Goal: Task Accomplishment & Management: Complete application form

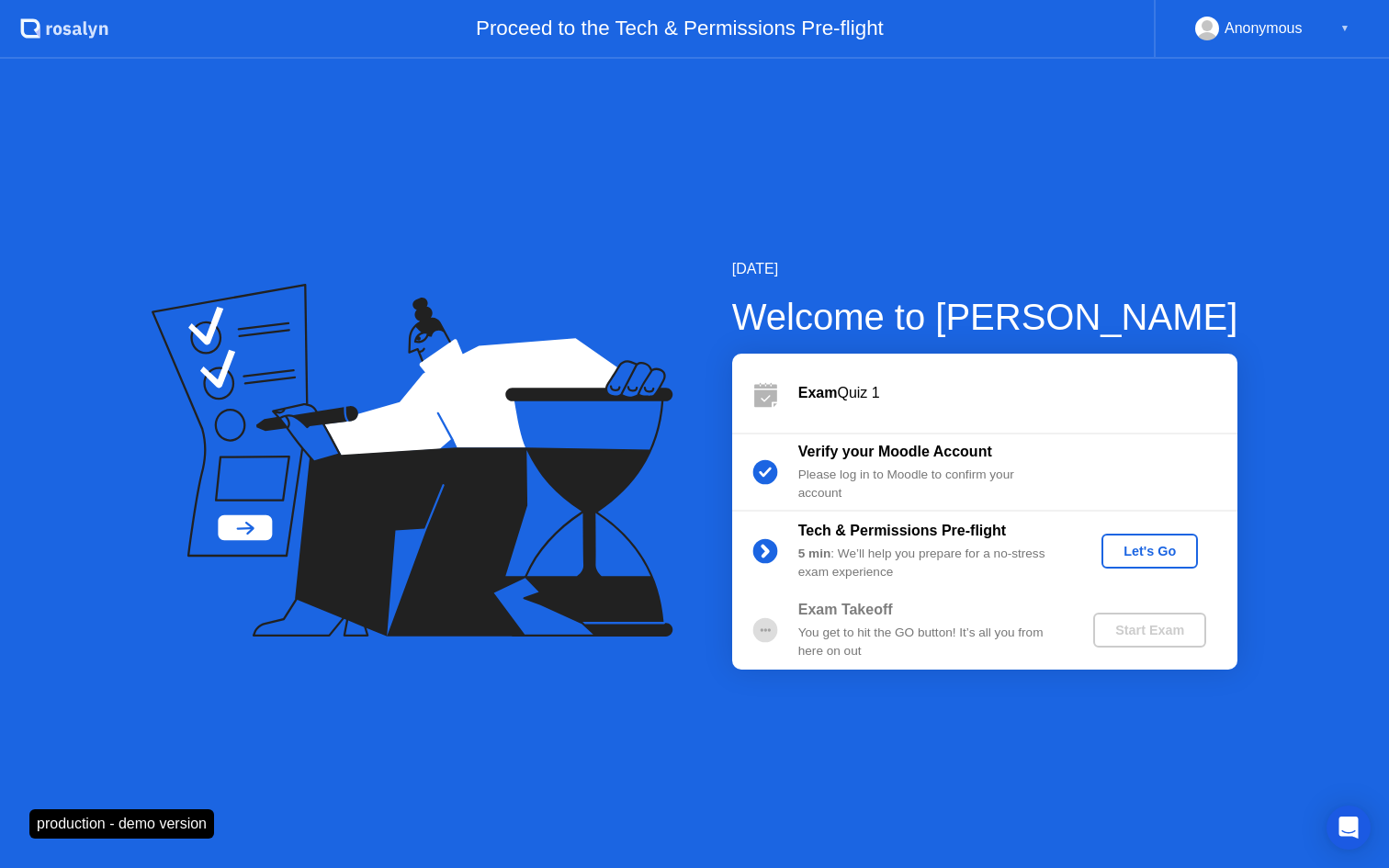
click at [1152, 544] on div "Let's Go" at bounding box center [1149, 550] width 82 height 14
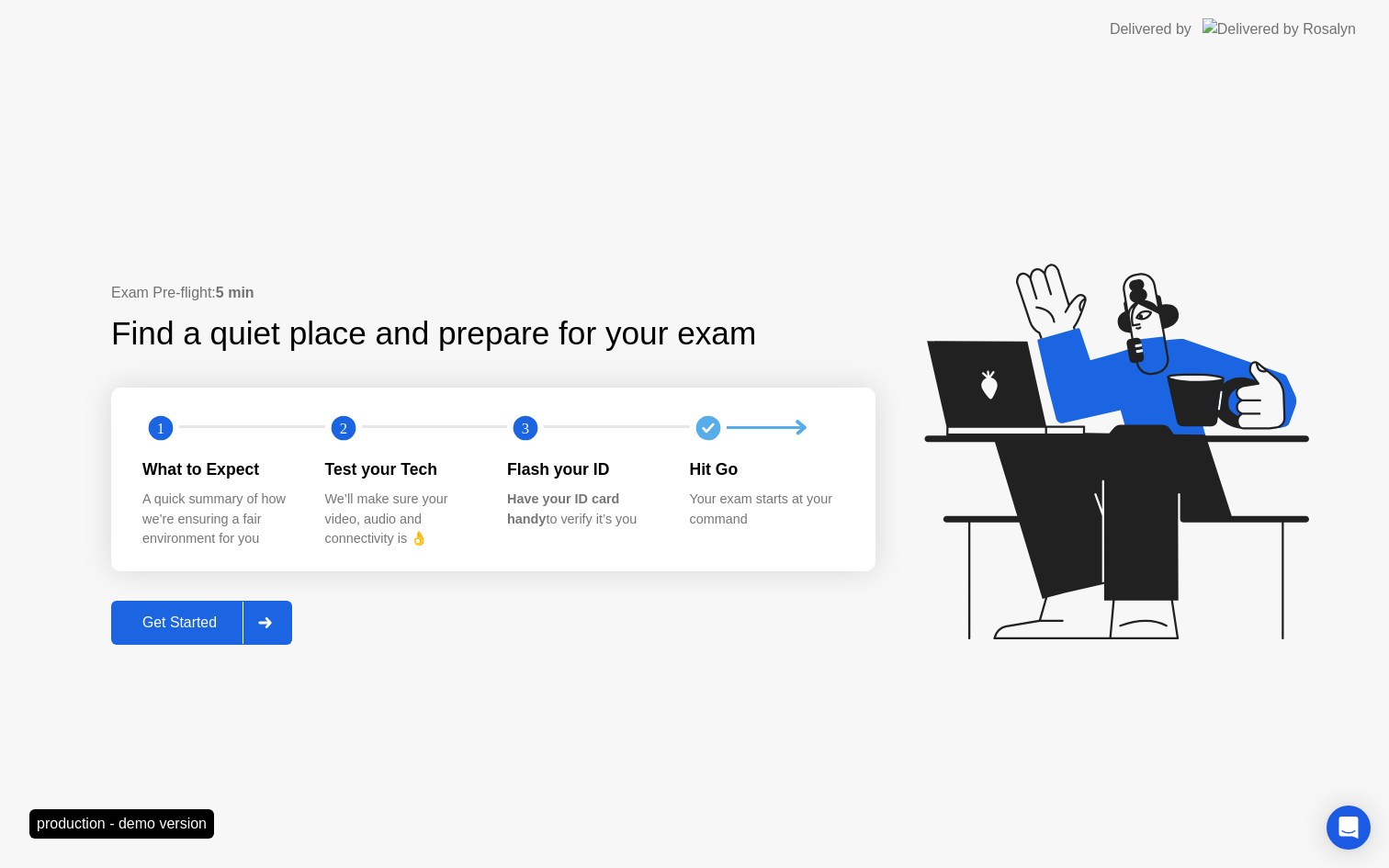
click at [196, 631] on div "Get Started" at bounding box center [179, 623] width 126 height 16
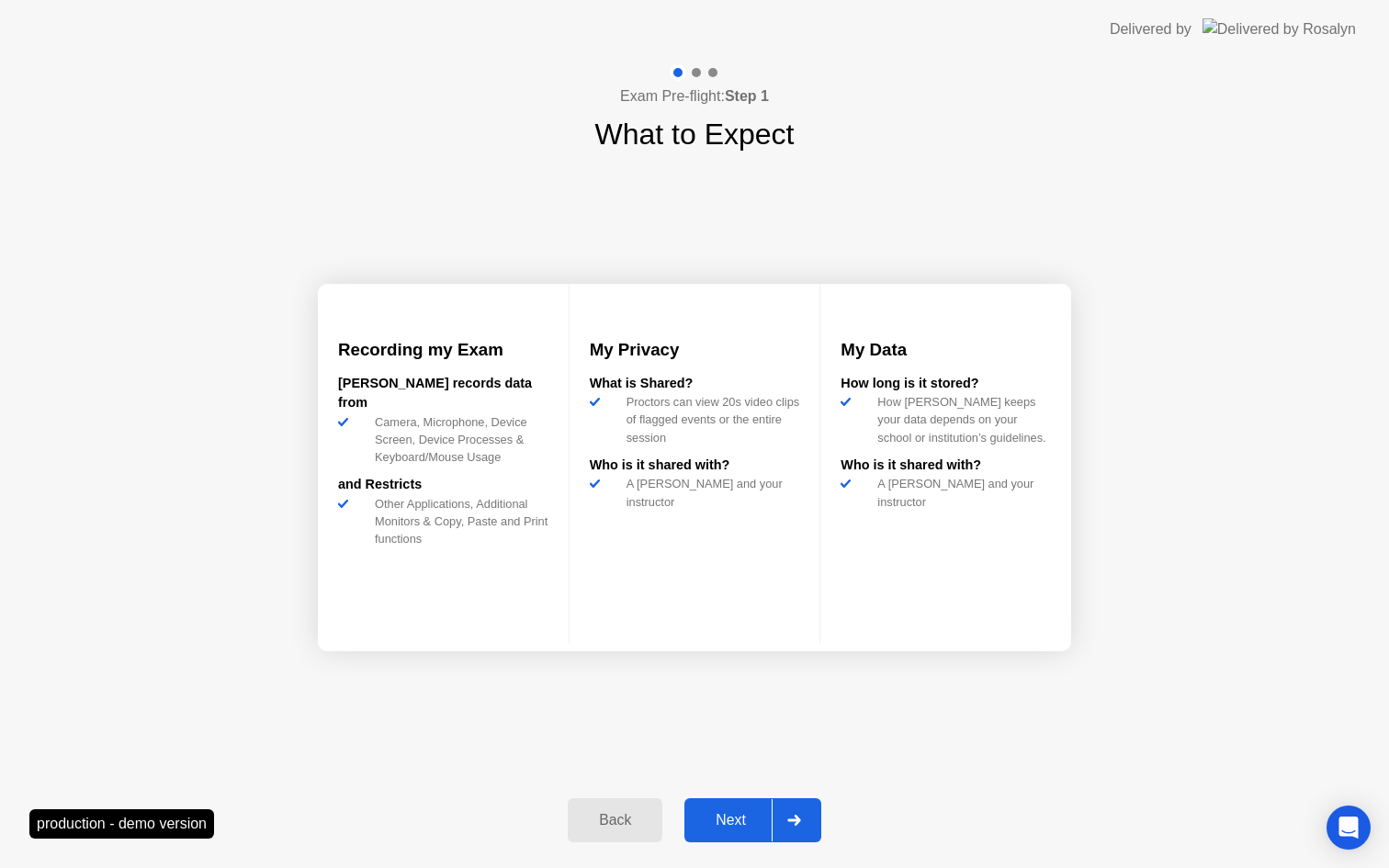
click at [720, 814] on div "Next" at bounding box center [731, 820] width 82 height 16
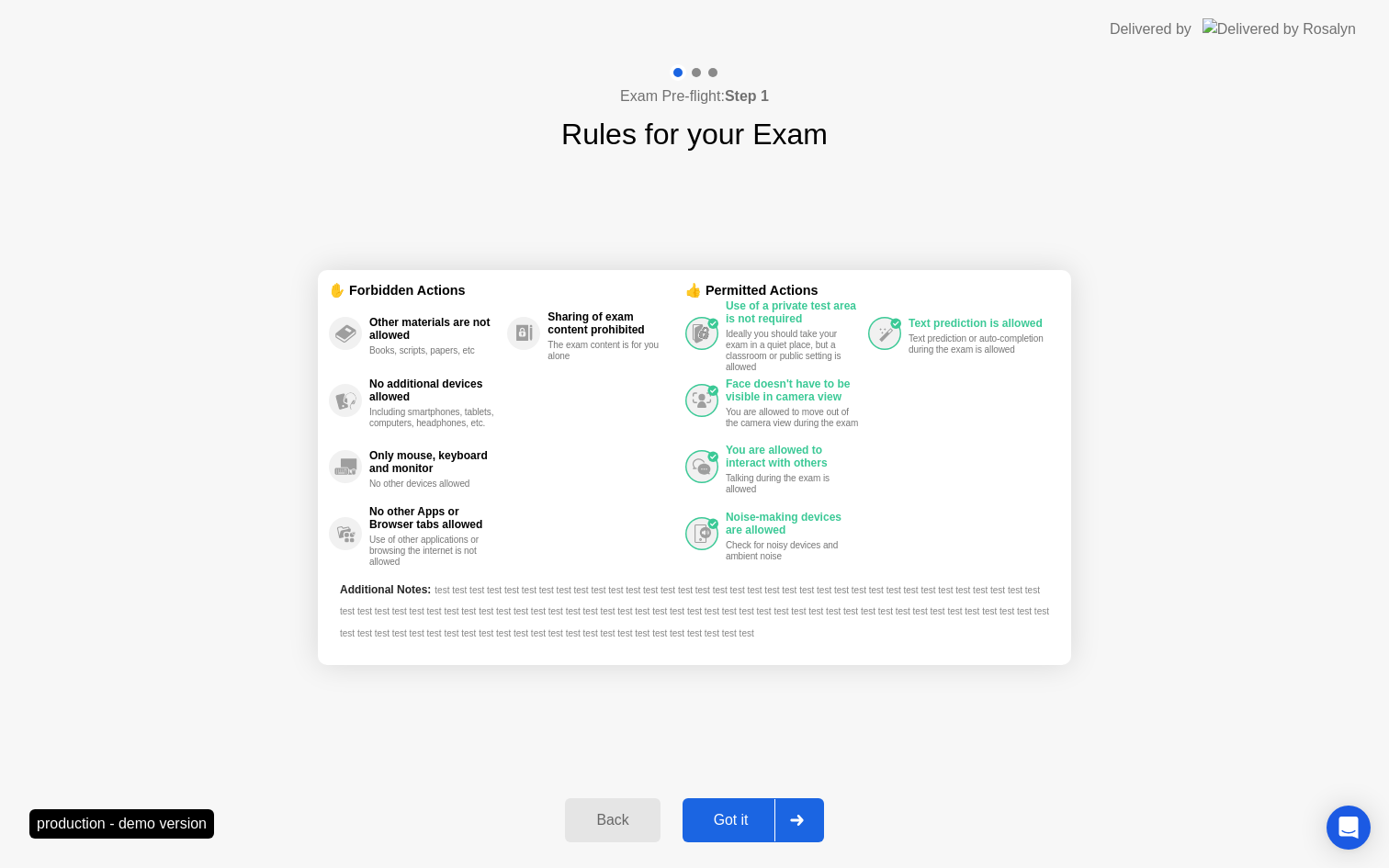
click at [735, 823] on div "Got it" at bounding box center [732, 820] width 87 height 16
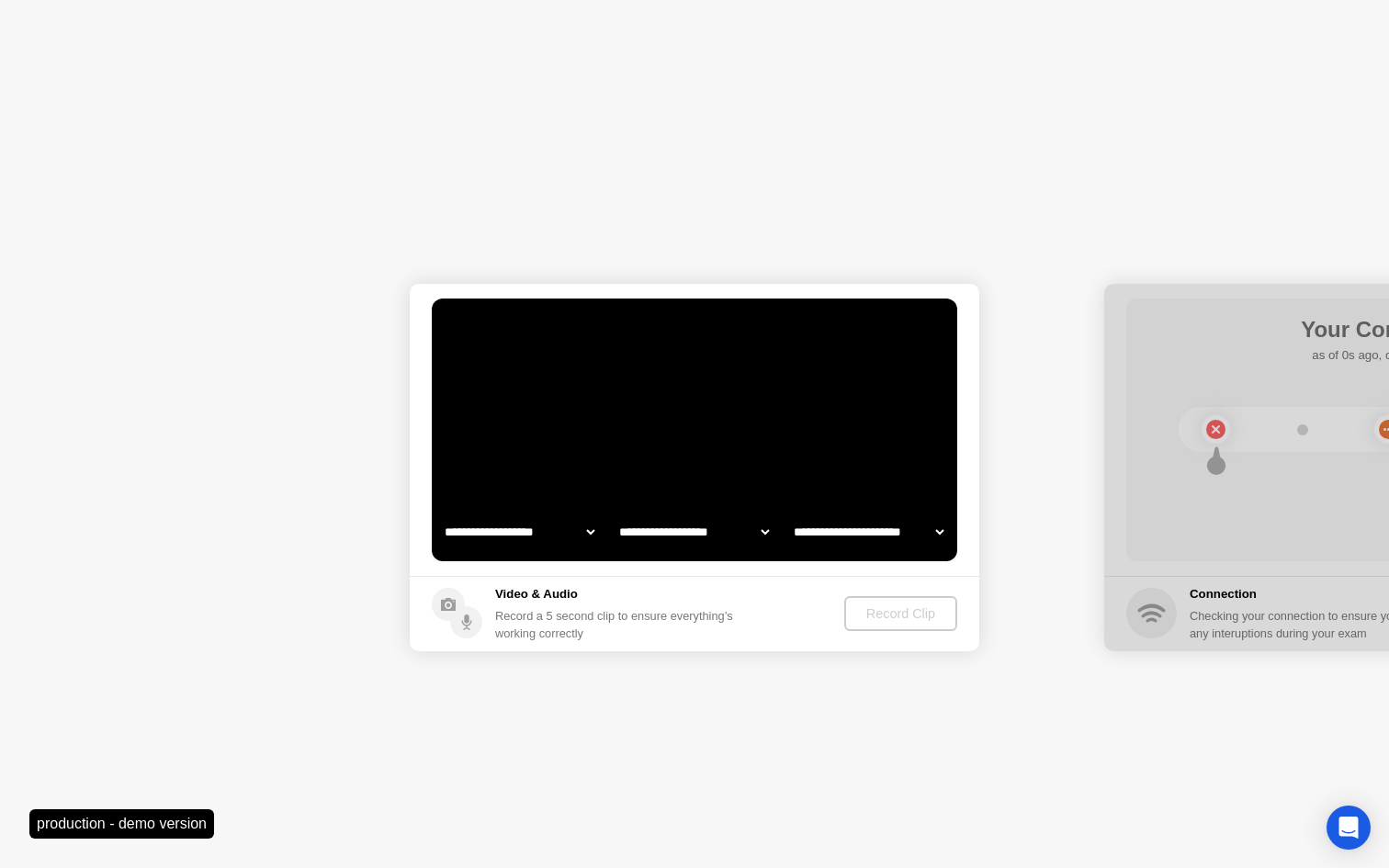
select select "**********"
select select "*******"
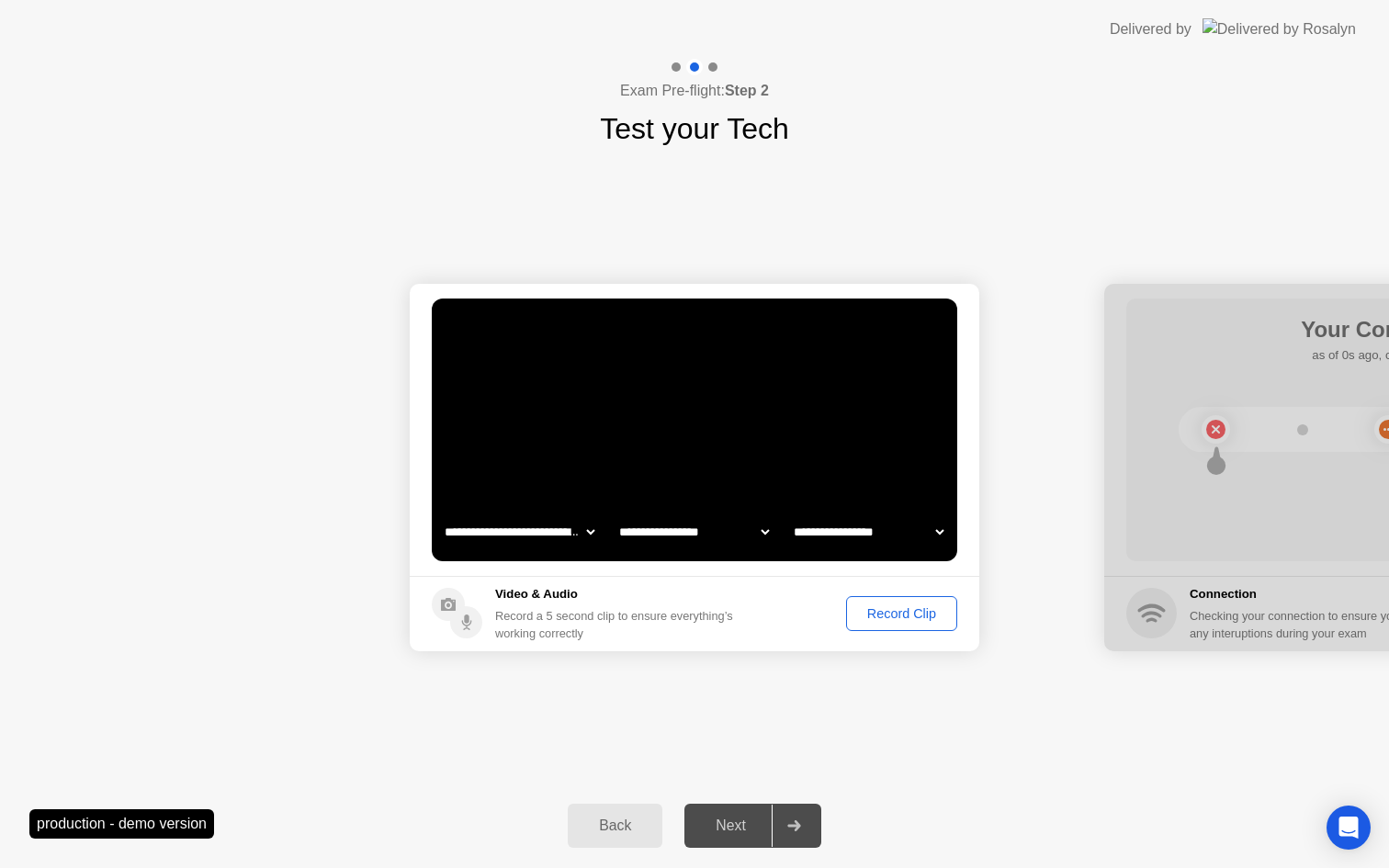
click at [908, 609] on div "Record Clip" at bounding box center [902, 613] width 98 height 14
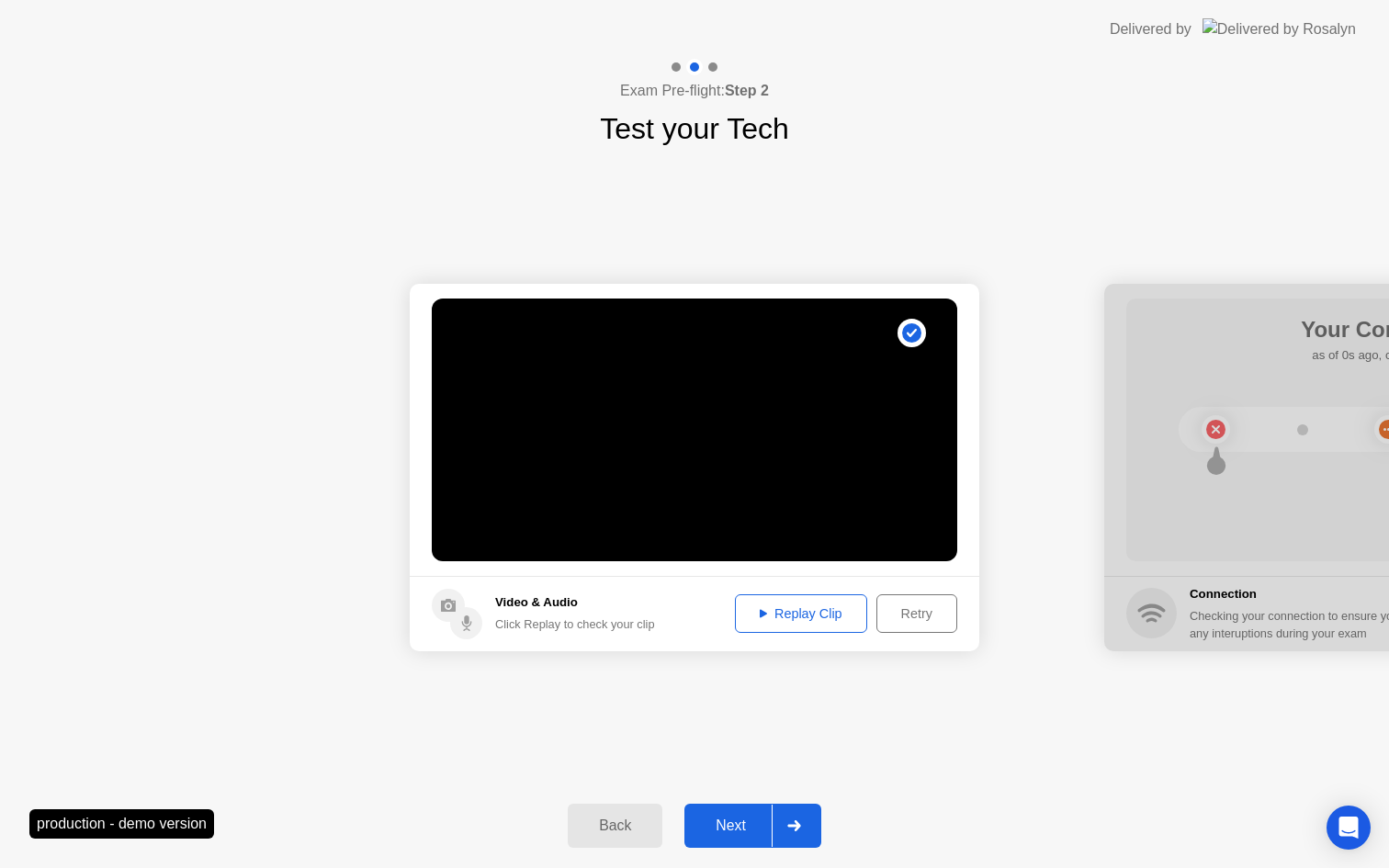
click at [733, 823] on div "Next" at bounding box center [731, 825] width 82 height 16
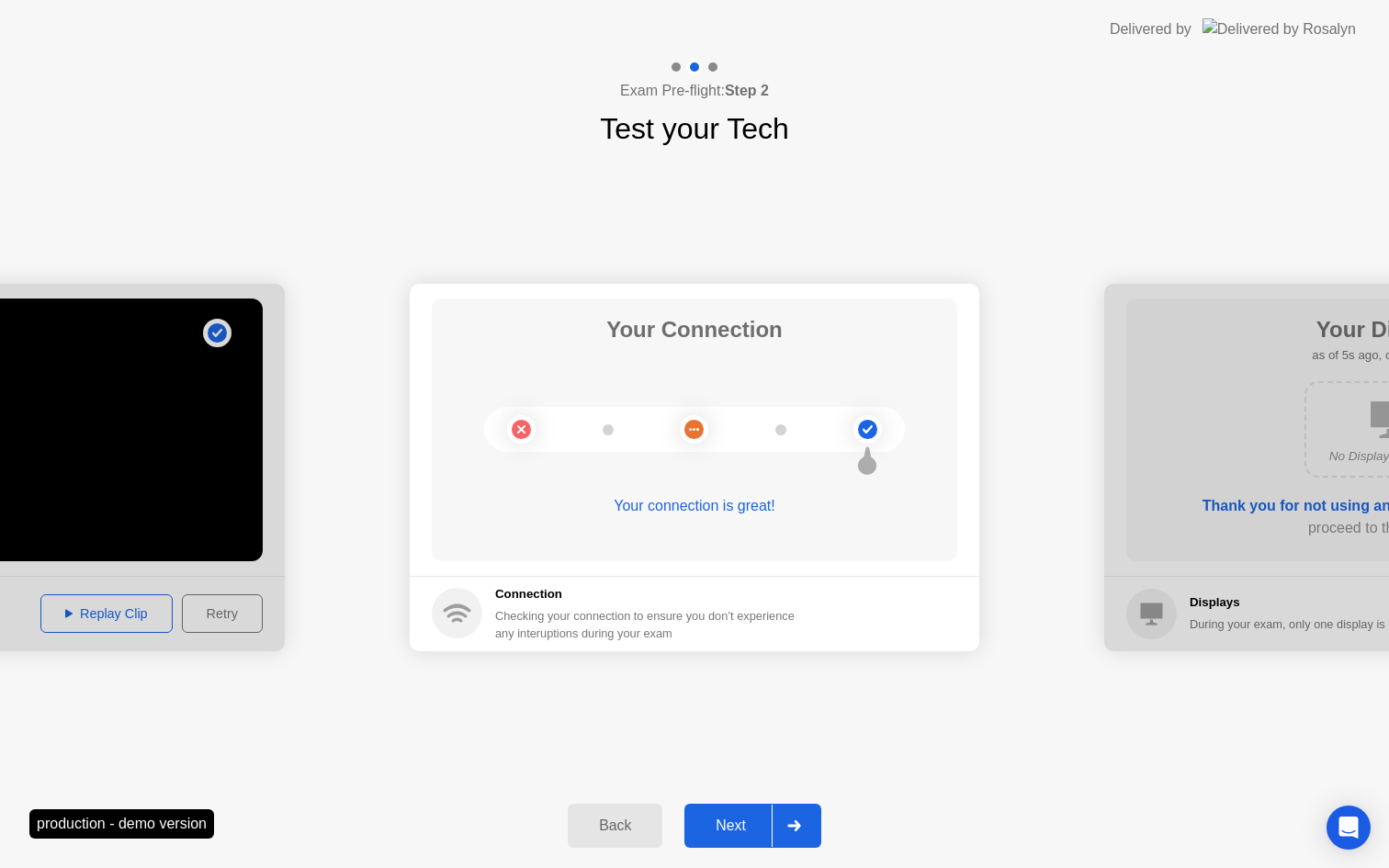
click at [725, 838] on button "Next" at bounding box center [753, 826] width 137 height 44
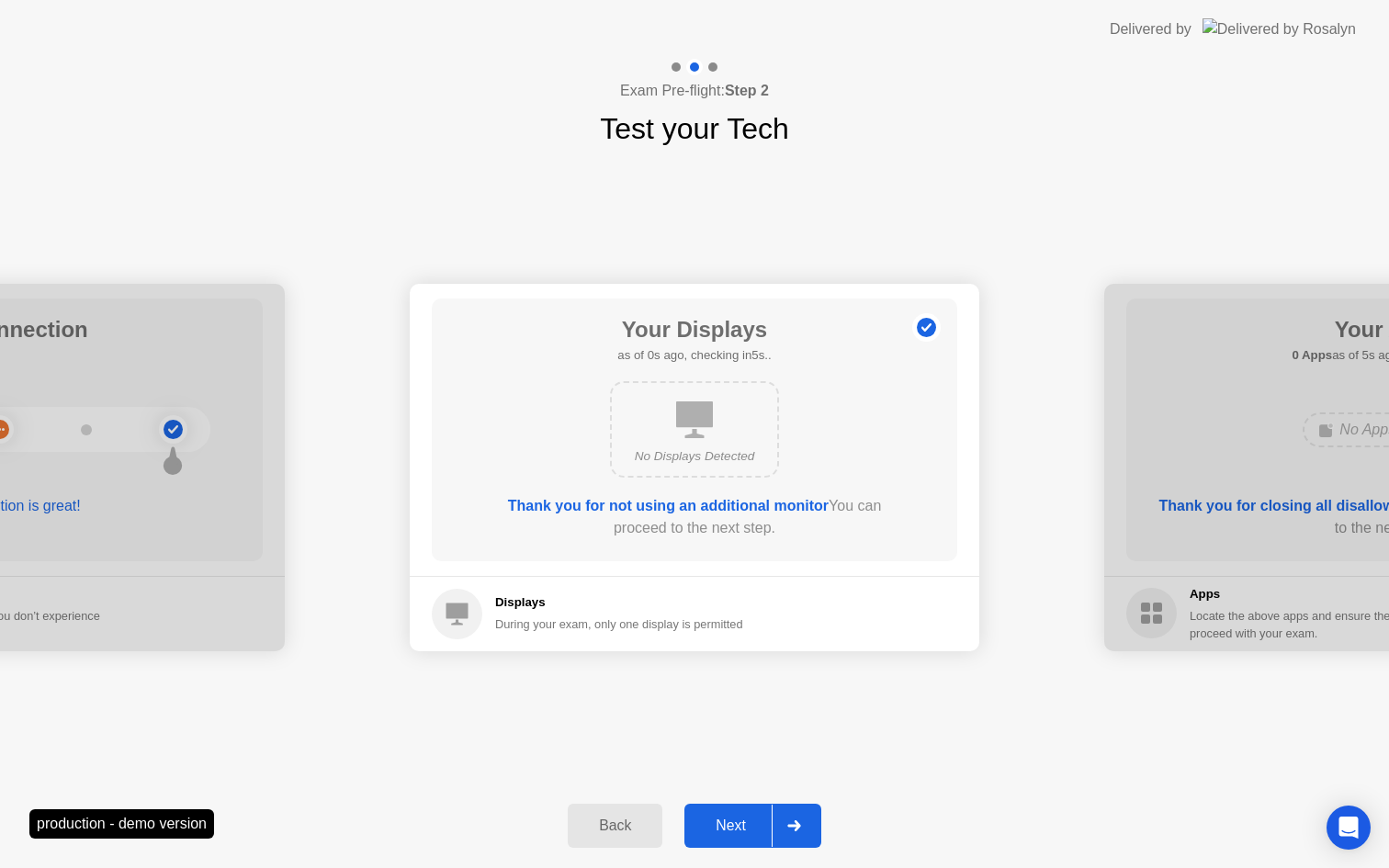
click at [725, 838] on button "Next" at bounding box center [753, 826] width 137 height 44
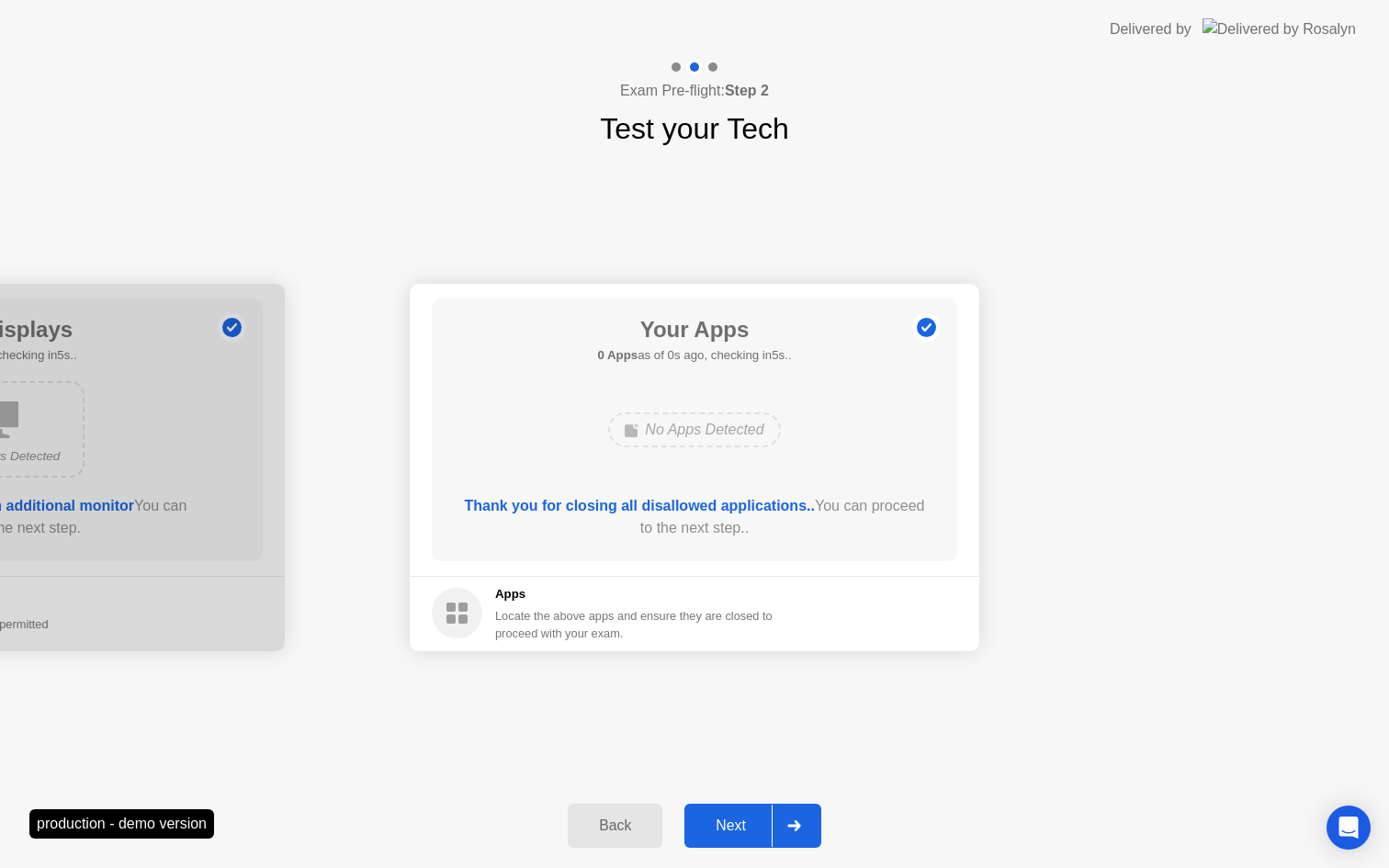
click at [725, 838] on button "Next" at bounding box center [753, 826] width 137 height 44
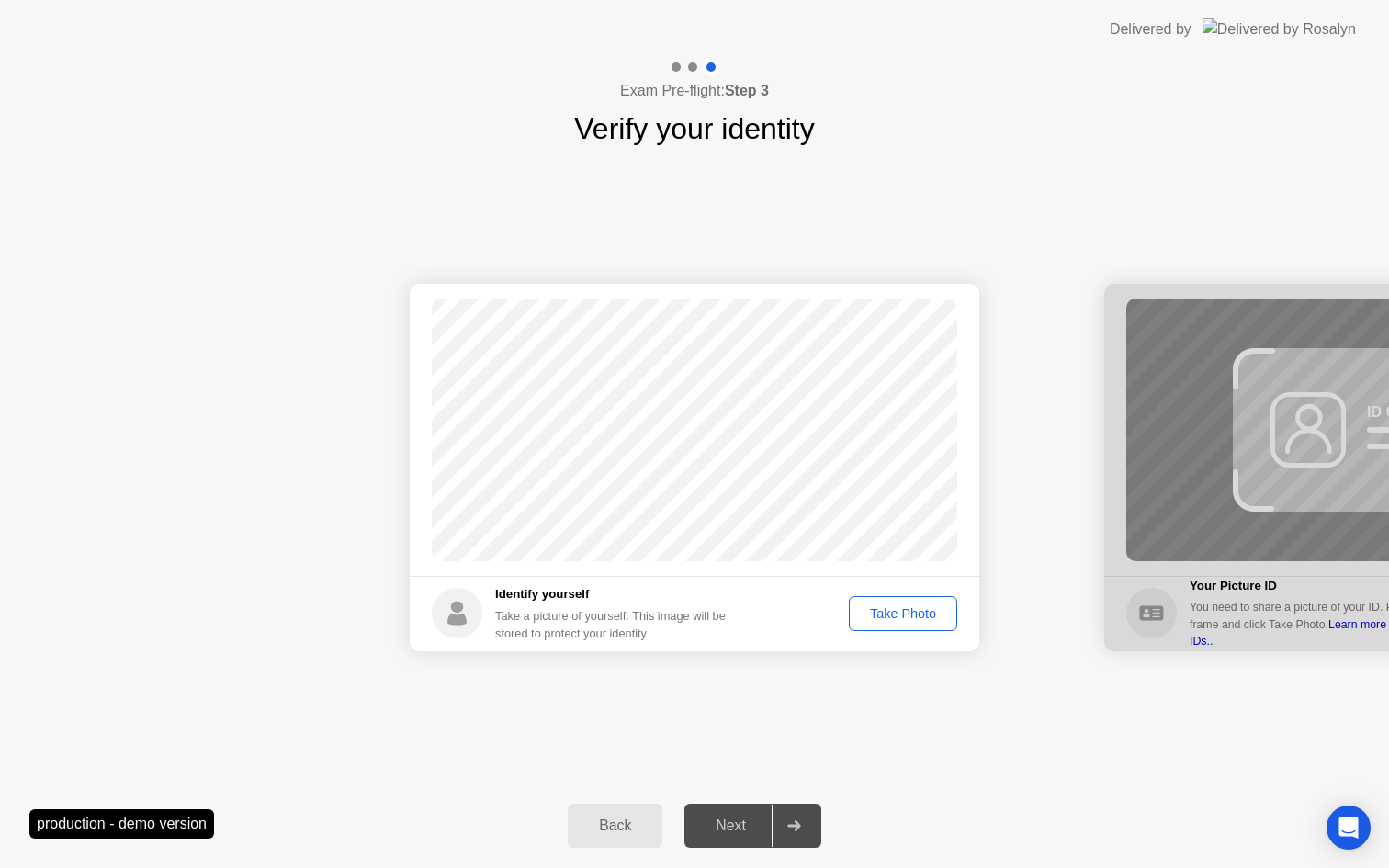
click at [888, 606] on div "Take Photo" at bounding box center [903, 613] width 95 height 14
click at [888, 606] on div "Retake" at bounding box center [914, 613] width 71 height 14
click at [888, 606] on div "Take Photo" at bounding box center [903, 613] width 95 height 14
click at [731, 831] on div "Next" at bounding box center [731, 825] width 82 height 16
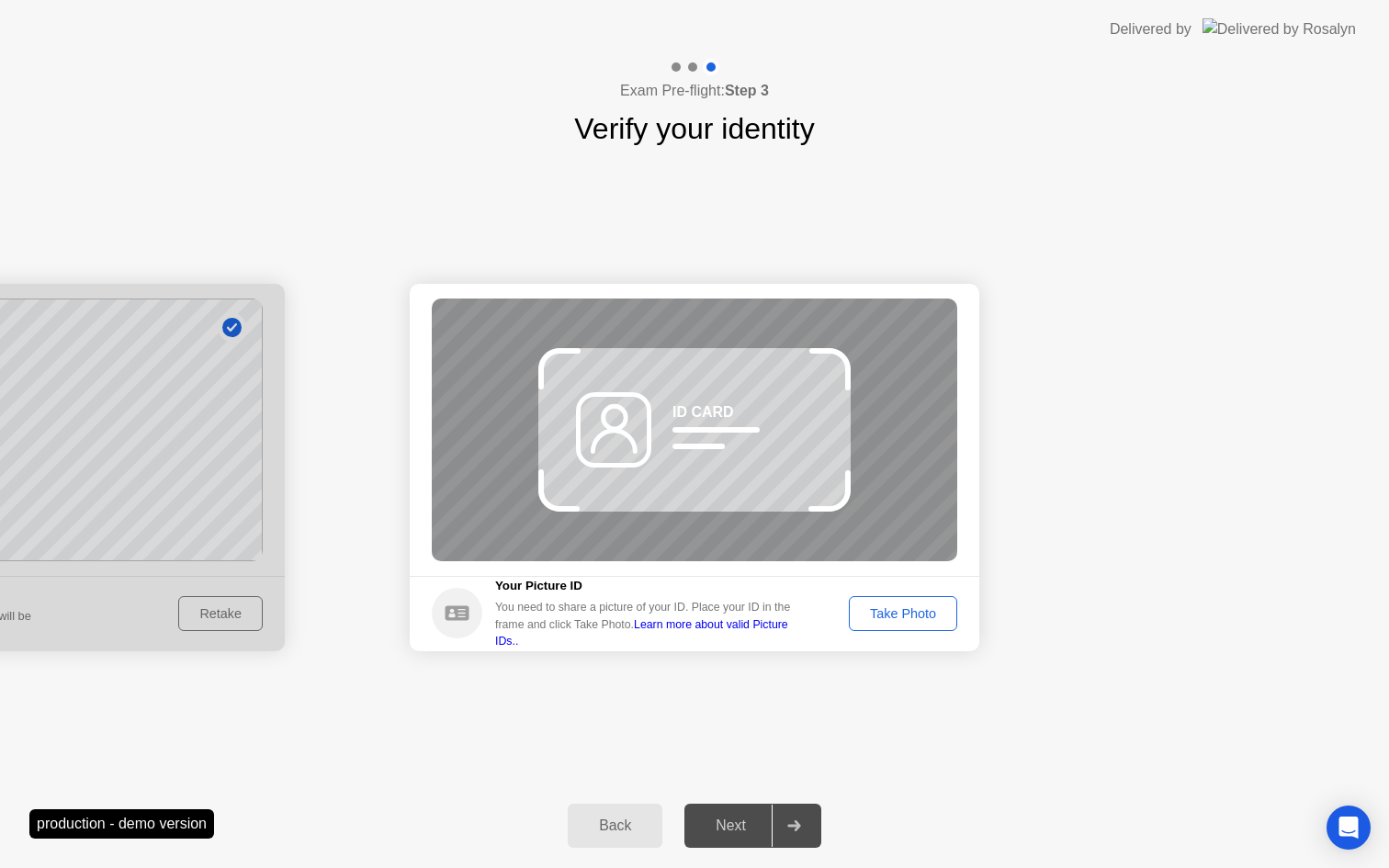
click at [899, 614] on div "Take Photo" at bounding box center [903, 613] width 95 height 14
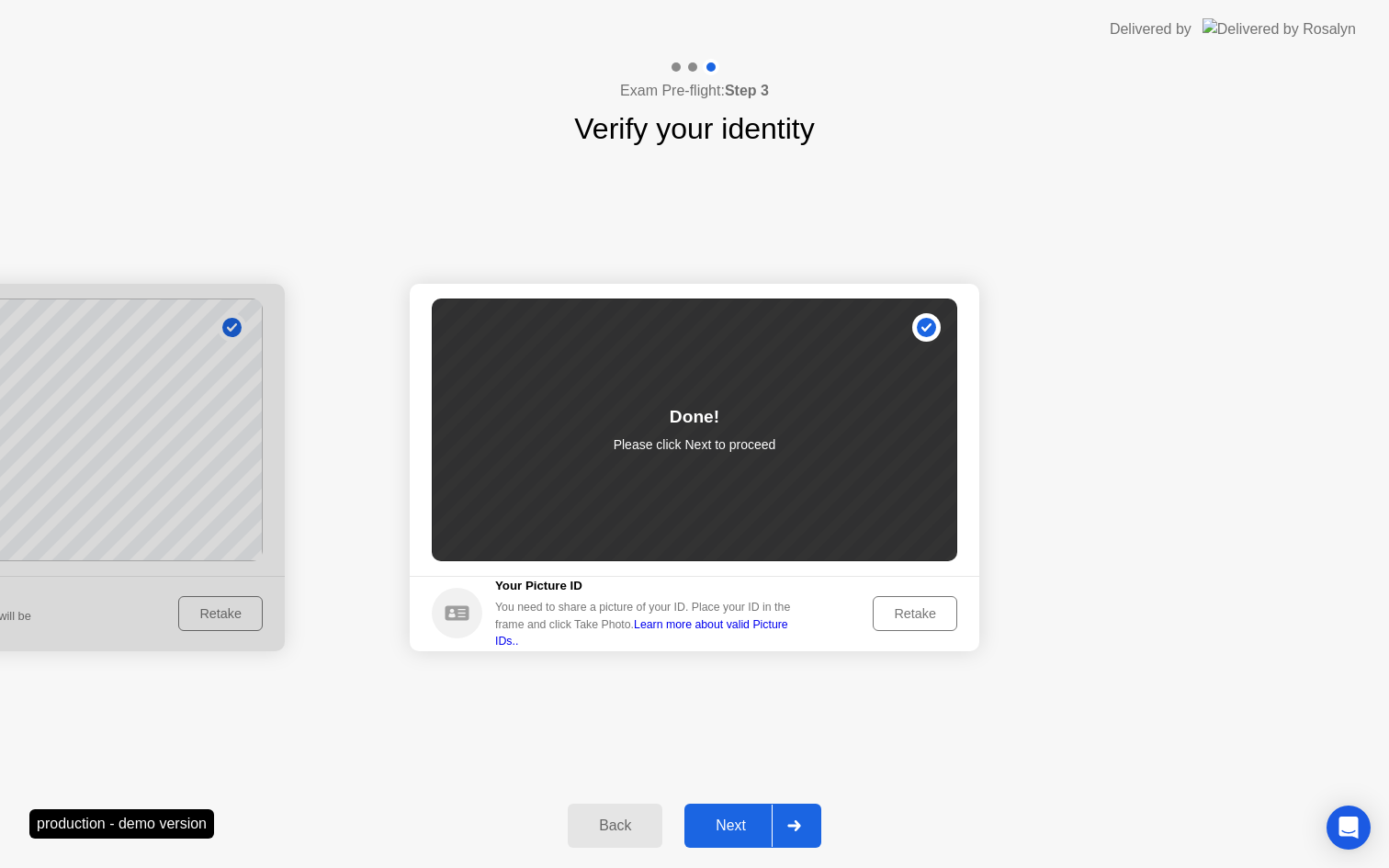
click at [740, 814] on button "Next" at bounding box center [753, 826] width 137 height 44
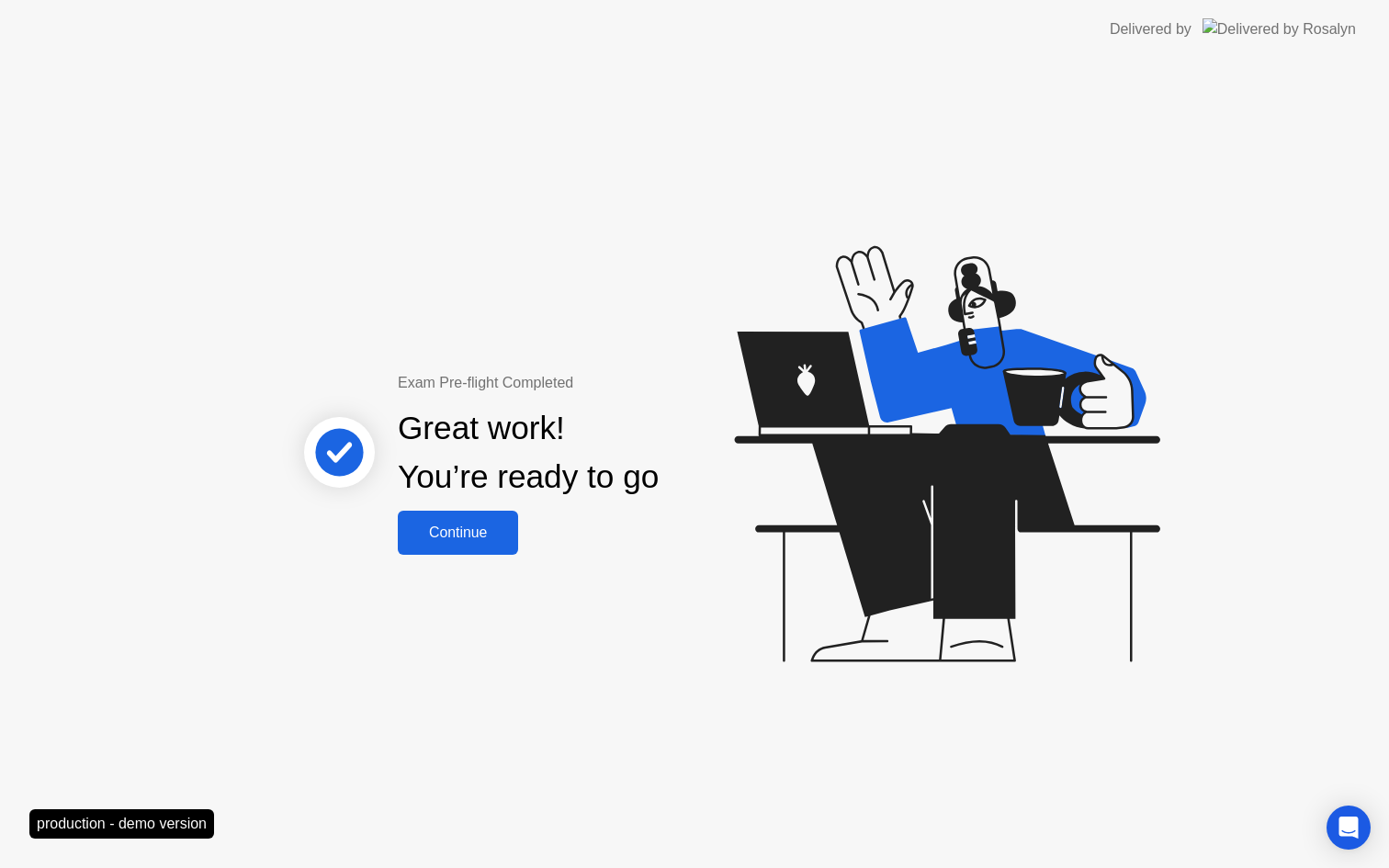
click at [446, 556] on div "Exam Pre-flight Completed Great work! You’re ready to go Continue" at bounding box center [694, 463] width 1389 height 809
click at [468, 529] on div "Continue" at bounding box center [458, 532] width 110 height 16
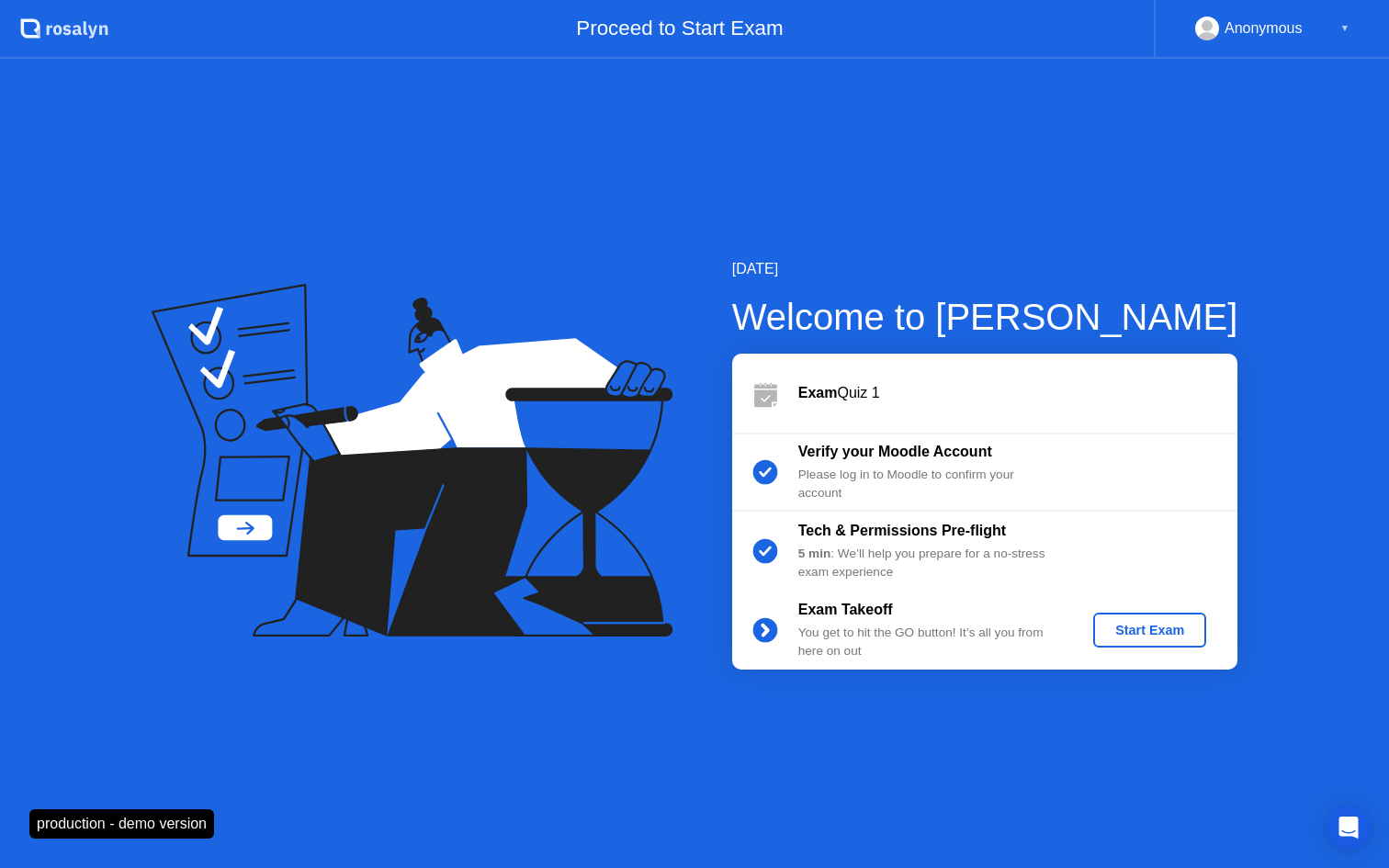
click at [1161, 634] on div "Start Exam" at bounding box center [1149, 629] width 98 height 14
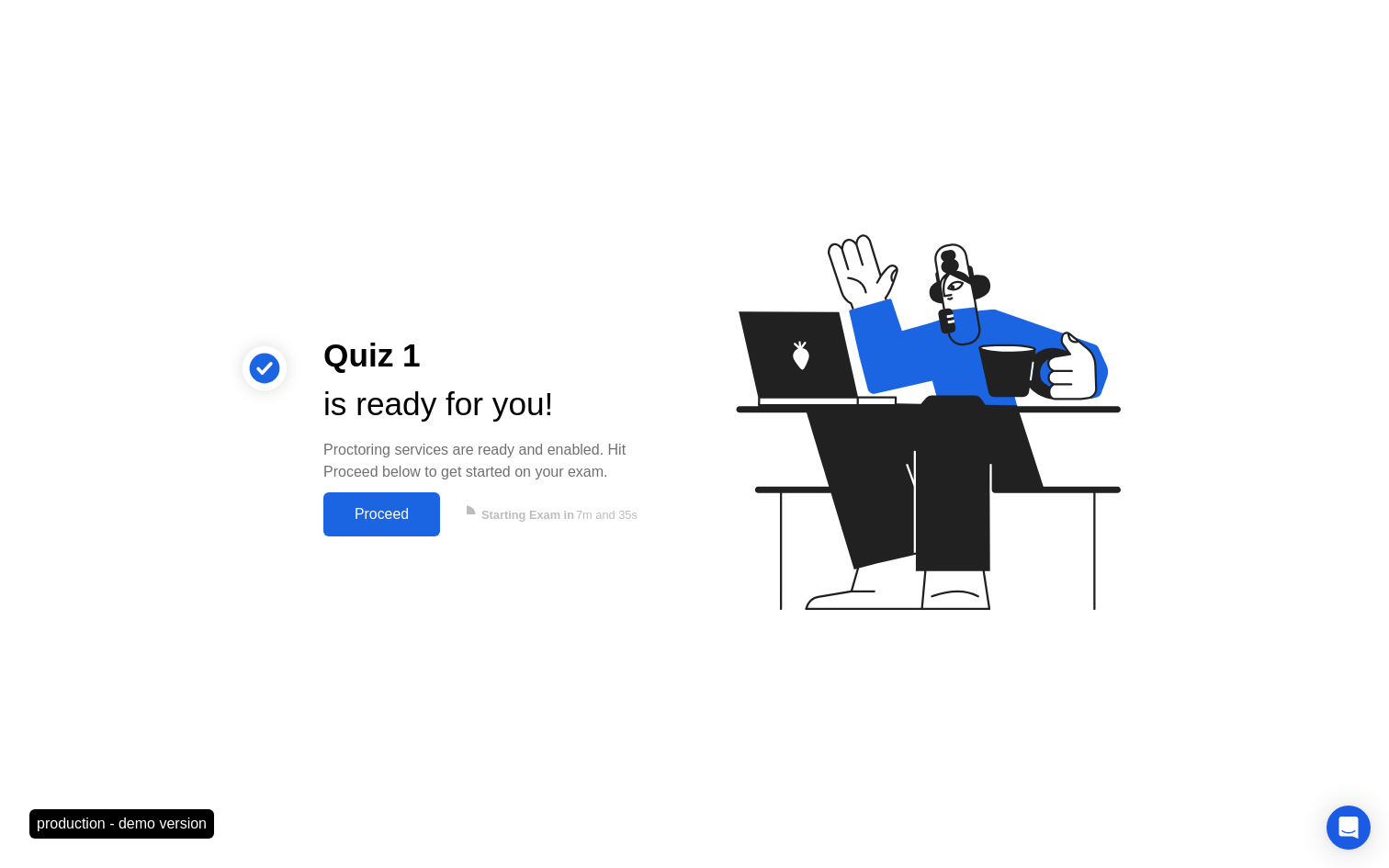
click at [374, 510] on div "Proceed" at bounding box center [382, 514] width 106 height 16
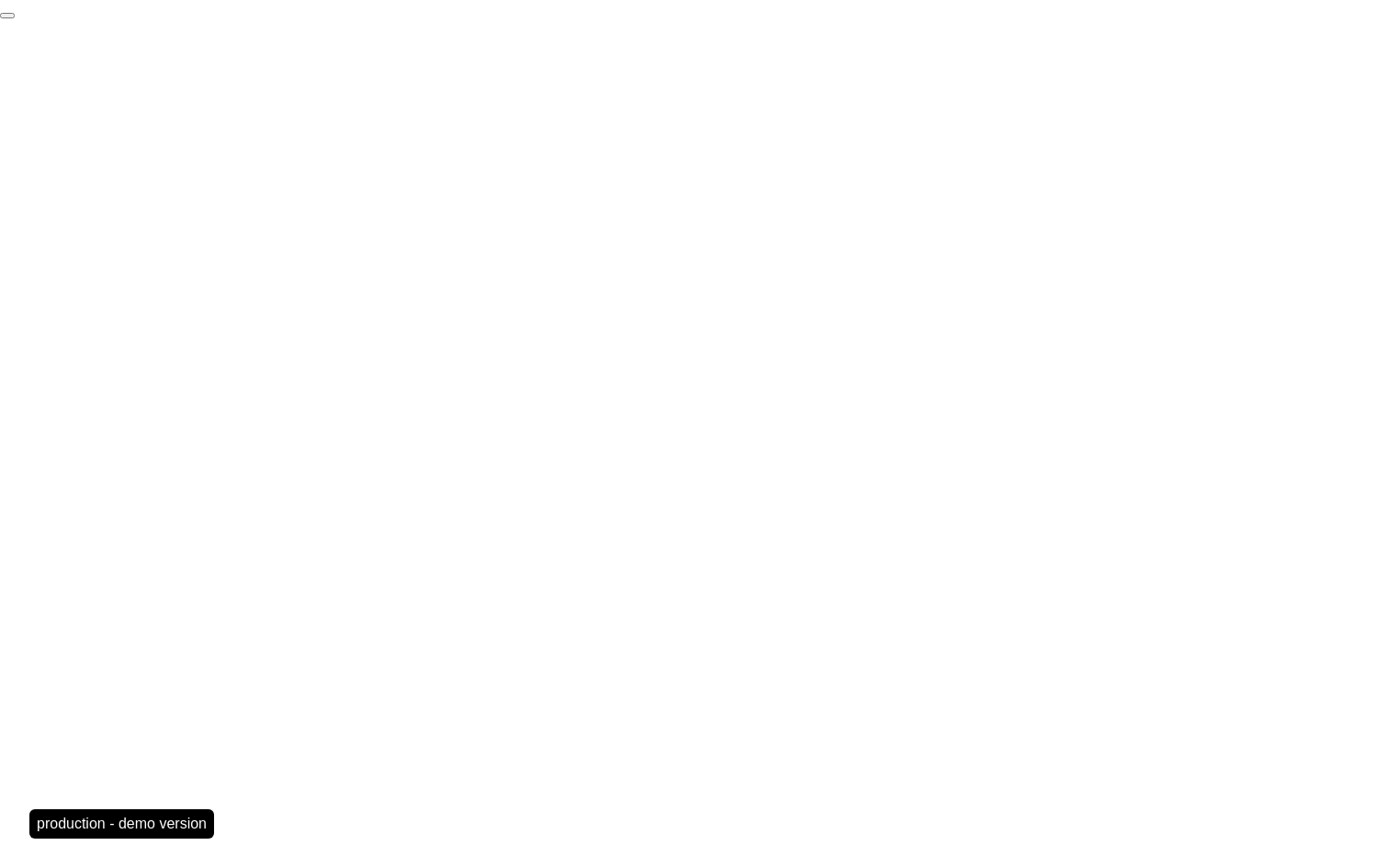
click div "End Proctoring Session"
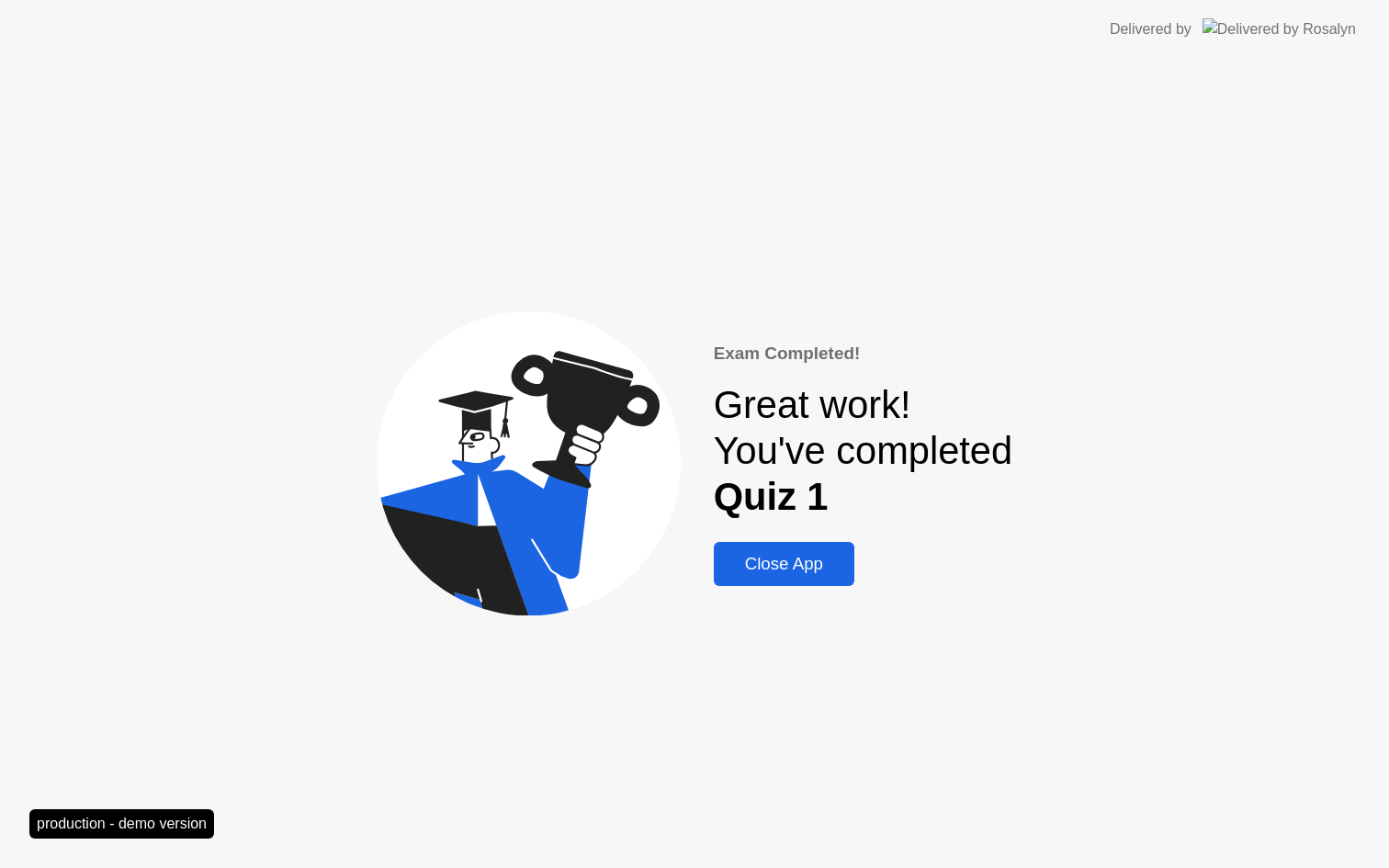
click at [766, 555] on div "Close App" at bounding box center [784, 564] width 130 height 20
